Goal: Communication & Community: Answer question/provide support

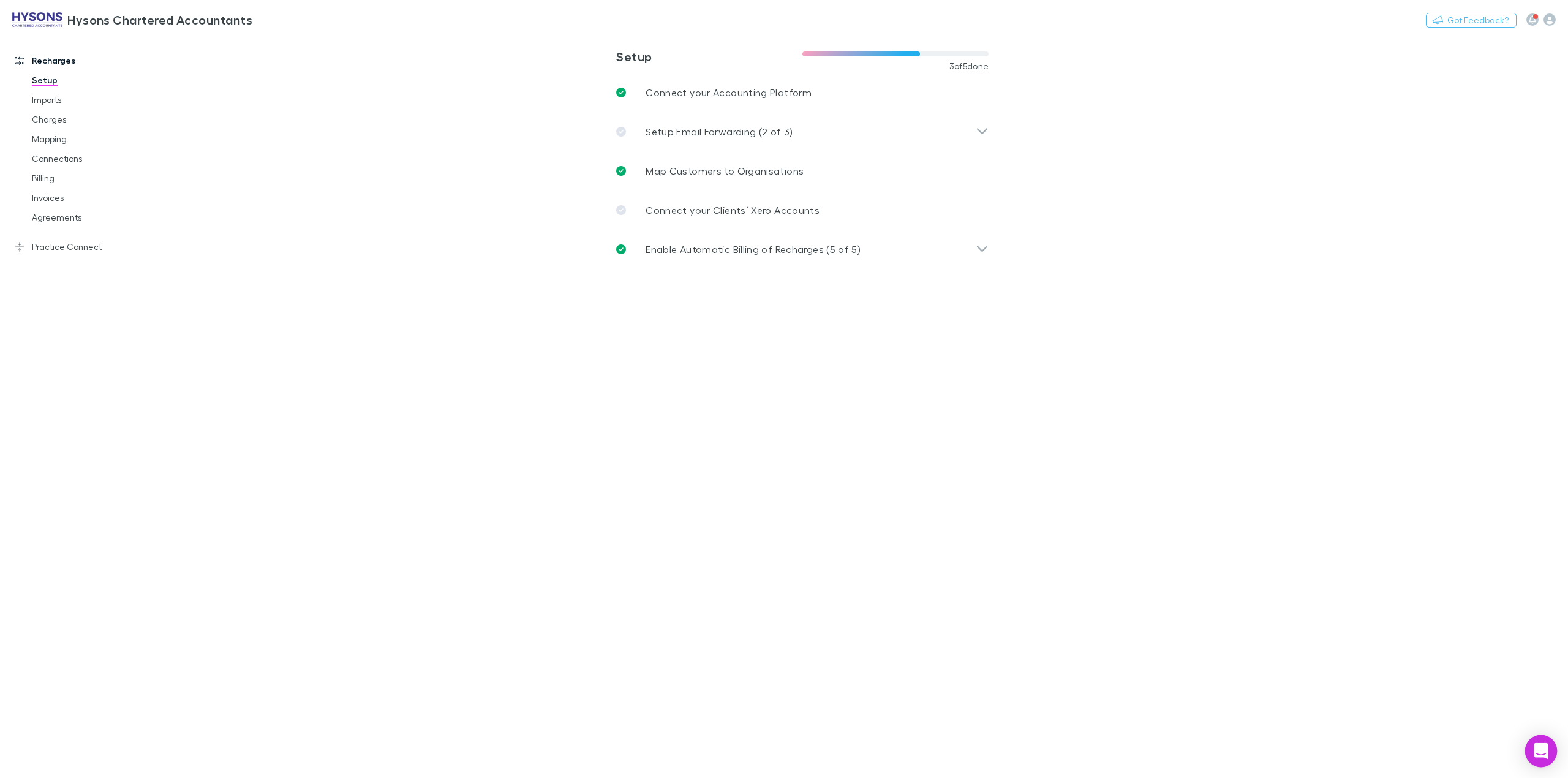
click at [1530, 745] on div "Open Intercom Messenger" at bounding box center [1541, 751] width 32 height 32
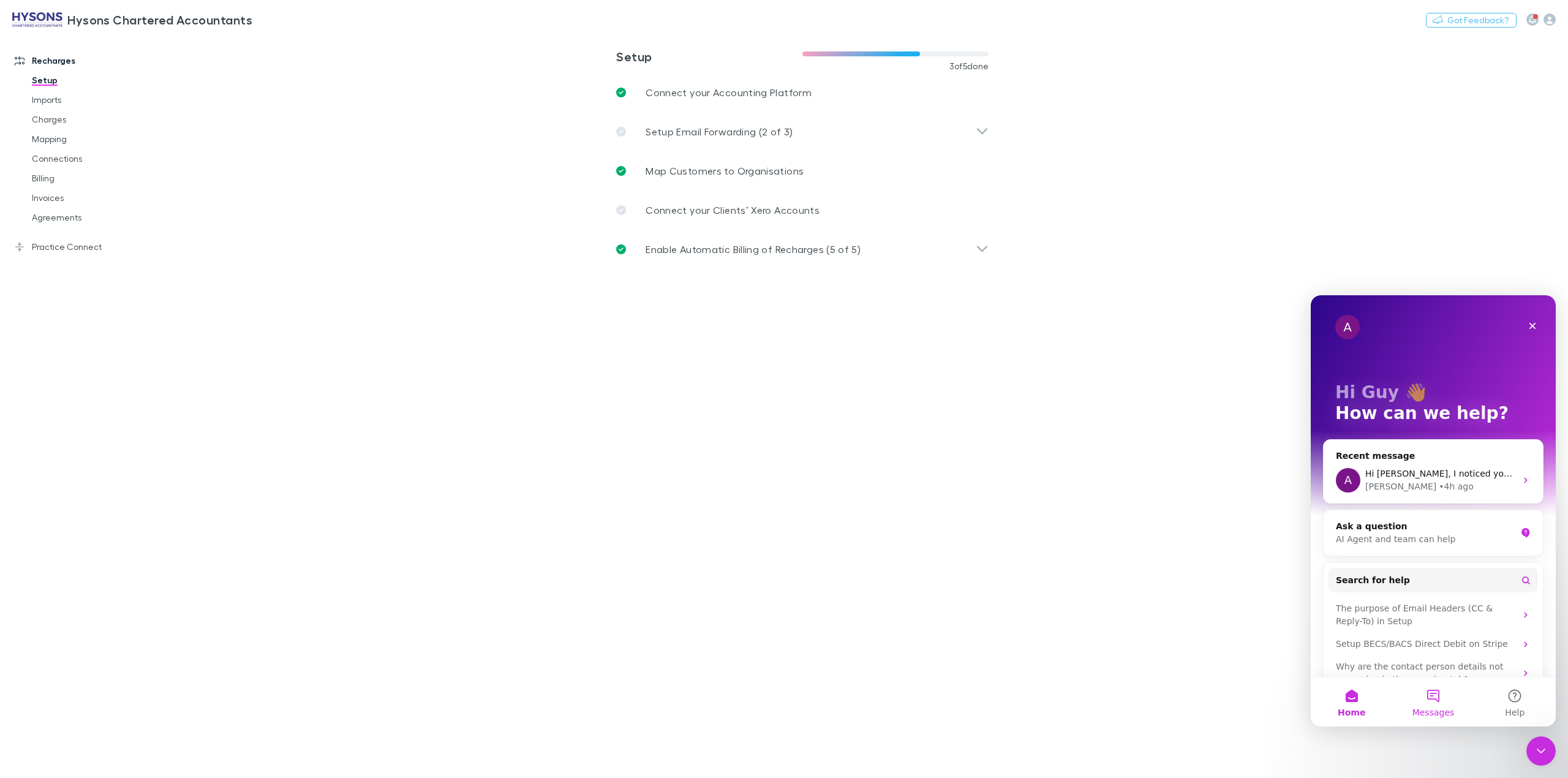
click at [1434, 705] on button "Messages" at bounding box center [1433, 702] width 82 height 49
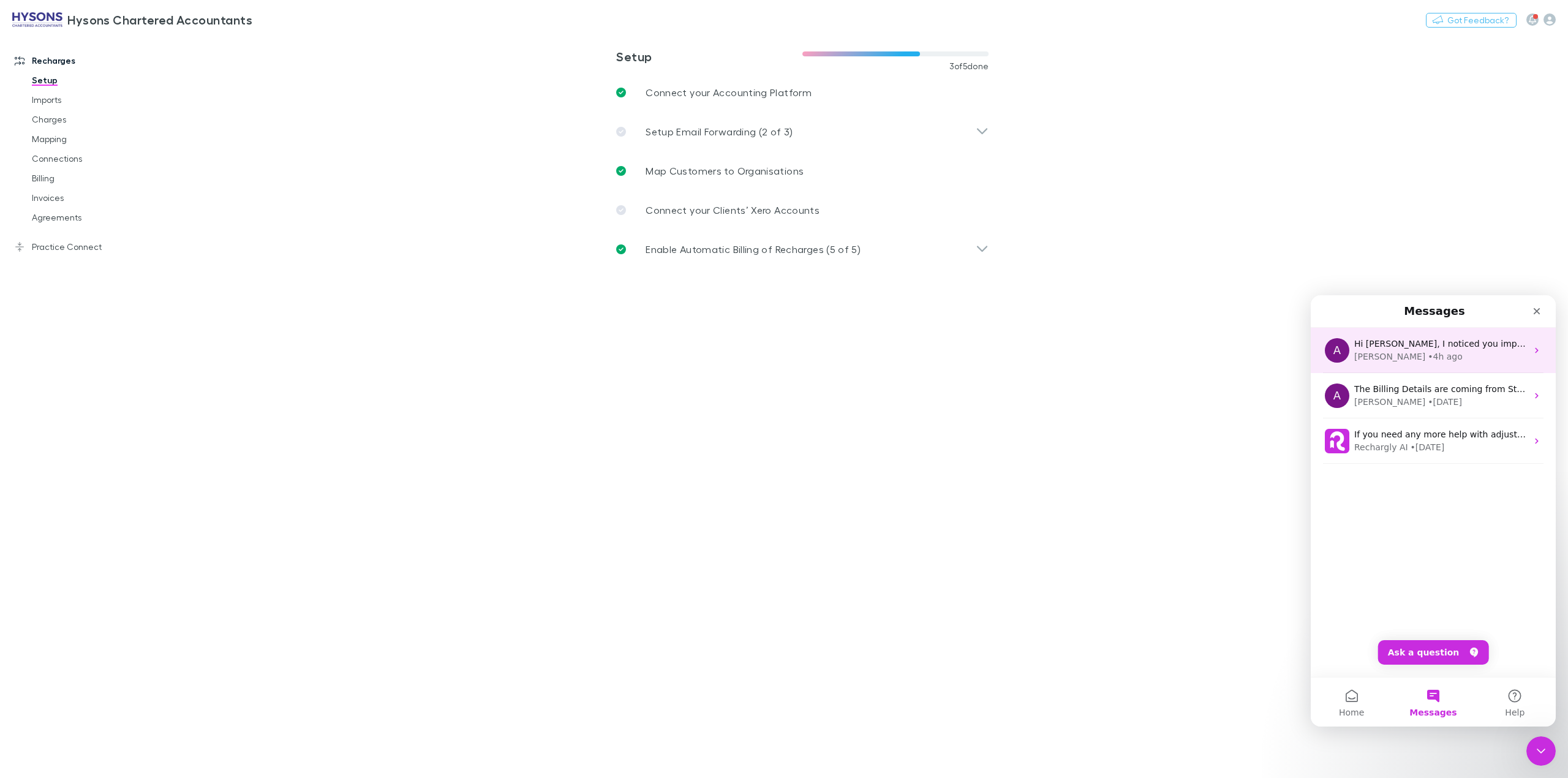
click at [1441, 355] on div "[PERSON_NAME] • 4h ago" at bounding box center [1440, 356] width 173 height 13
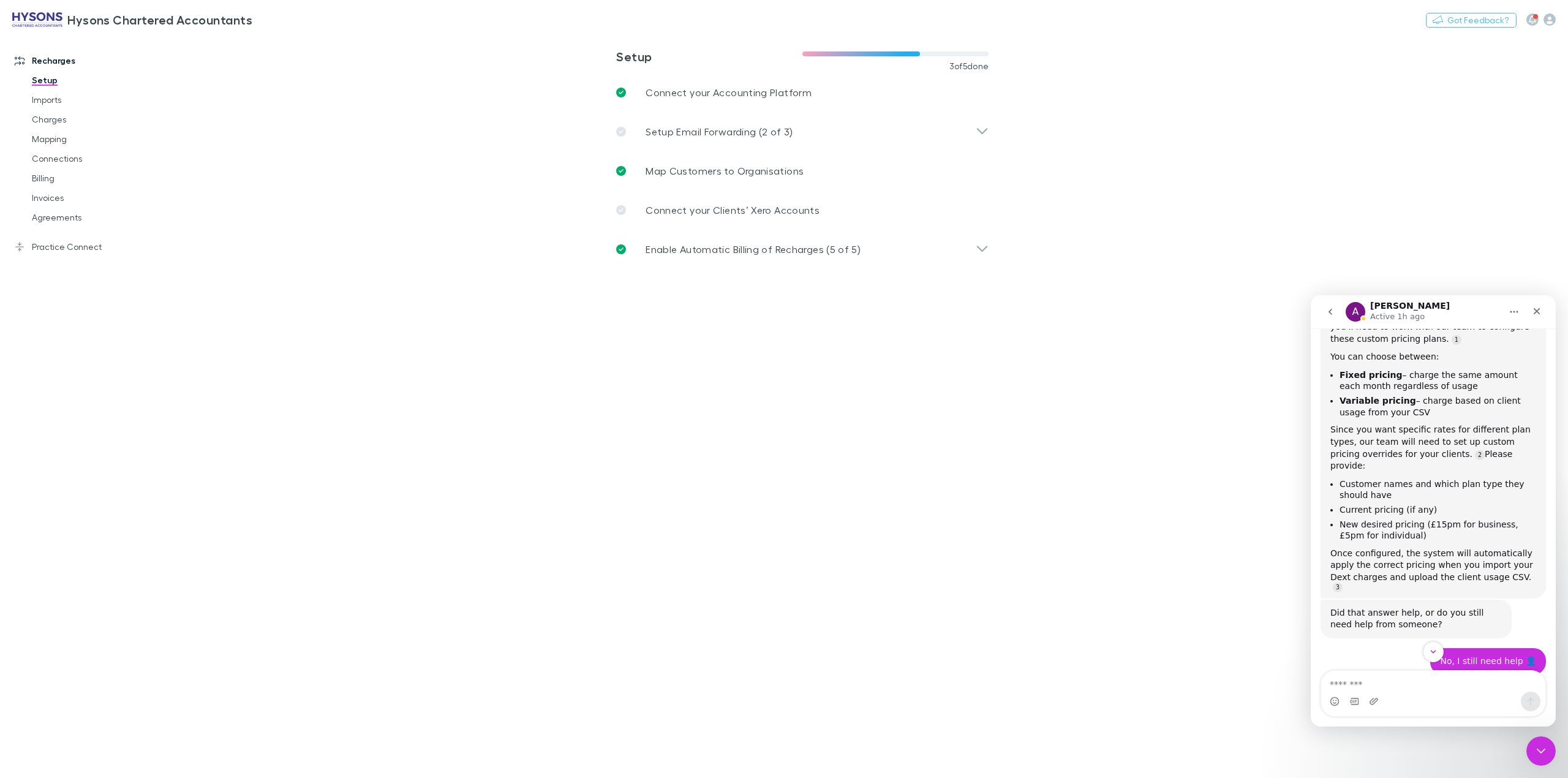
scroll to position [2169, 0]
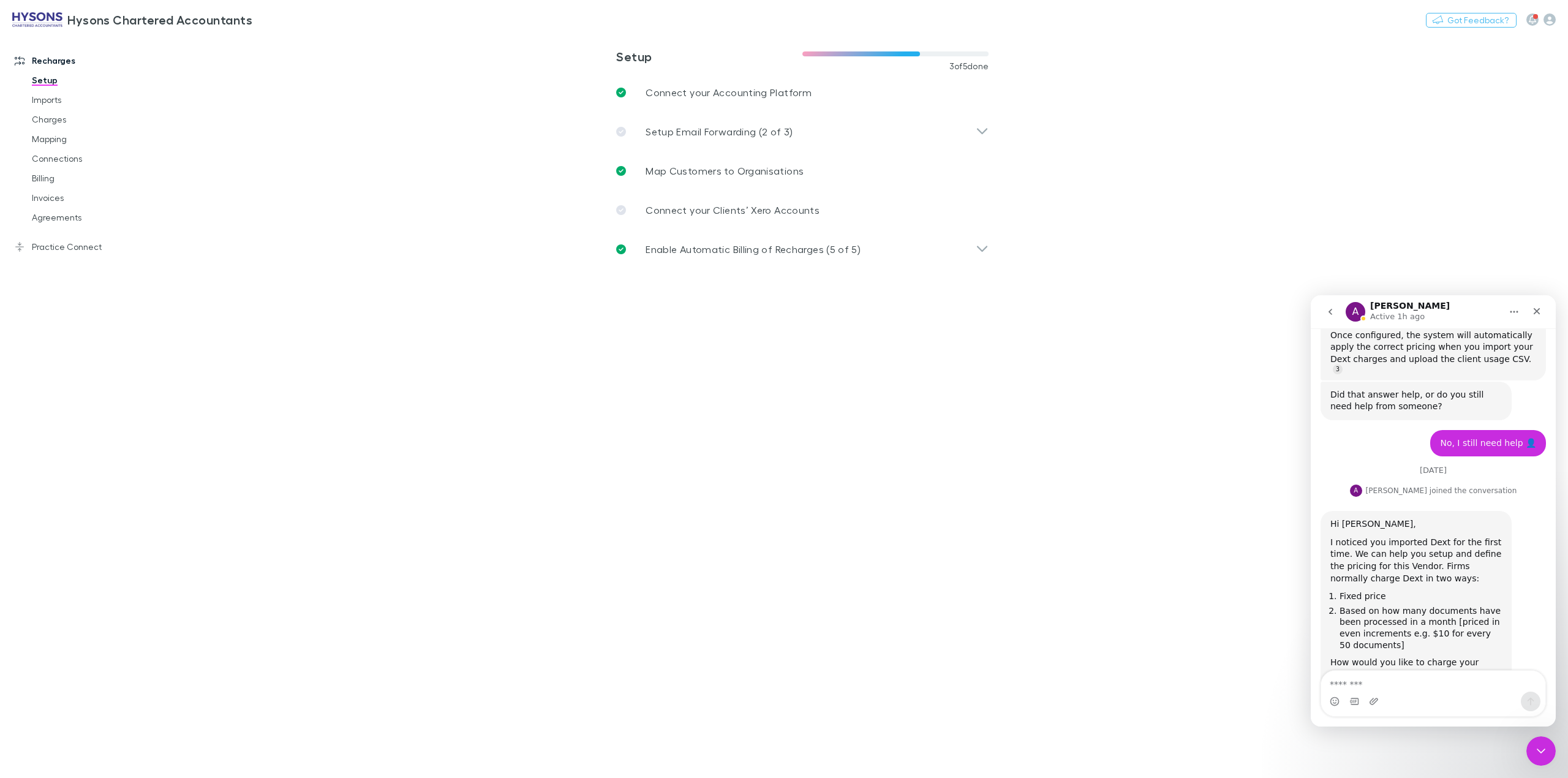
click at [1372, 687] on textarea "Message…" at bounding box center [1434, 681] width 224 height 20
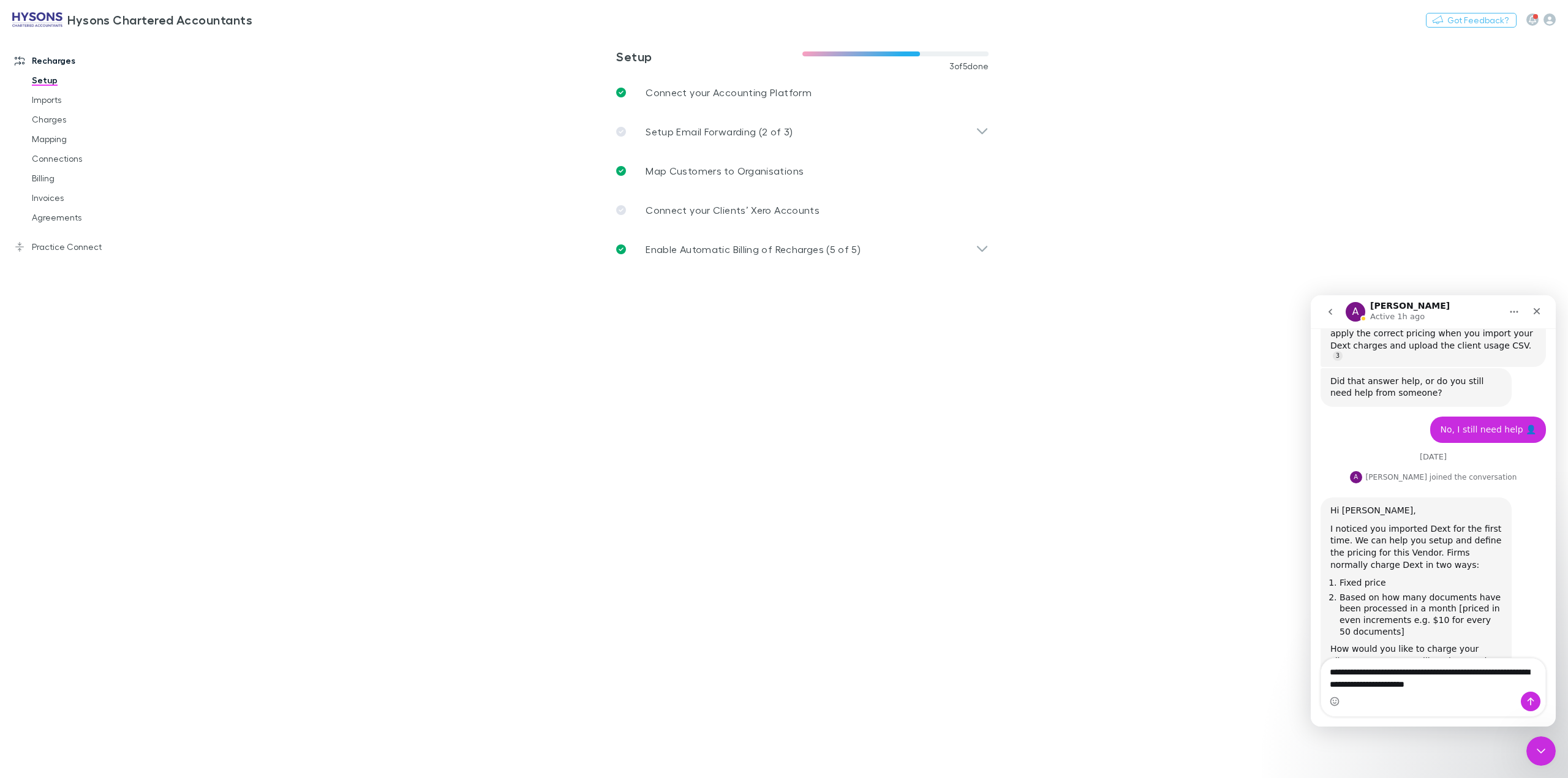
type textarea "**********"
